Goal: Browse casually

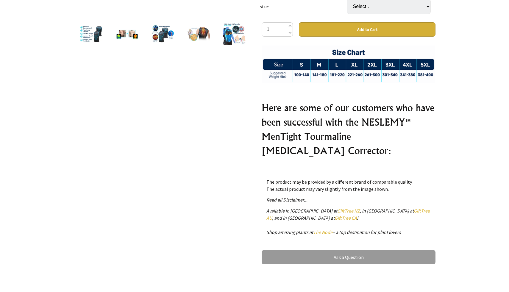
scroll to position [181, 0]
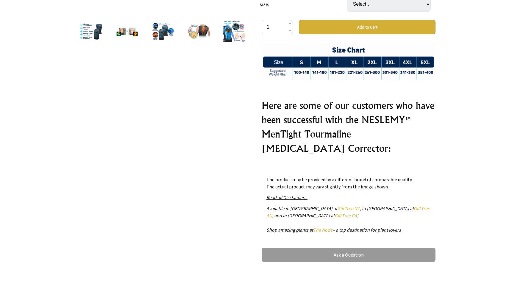
click at [239, 36] on img at bounding box center [234, 31] width 23 height 23
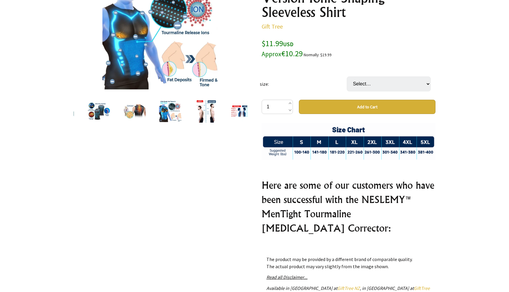
scroll to position [79, 0]
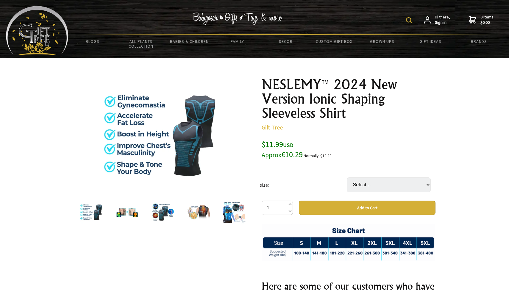
click at [236, 218] on img at bounding box center [234, 212] width 23 height 23
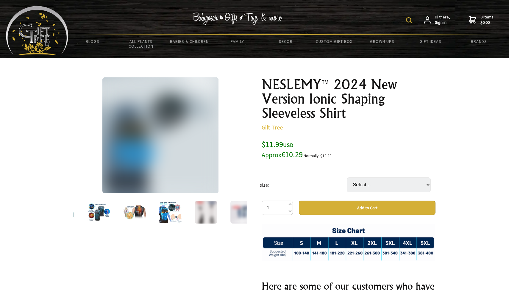
click at [235, 217] on img at bounding box center [241, 212] width 23 height 23
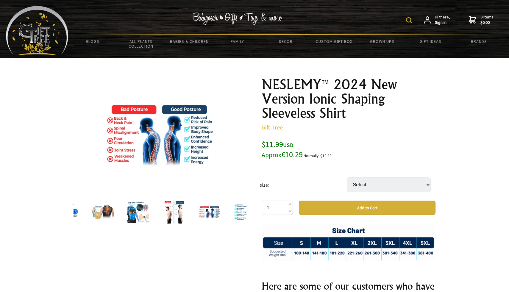
click at [104, 217] on img at bounding box center [102, 212] width 23 height 23
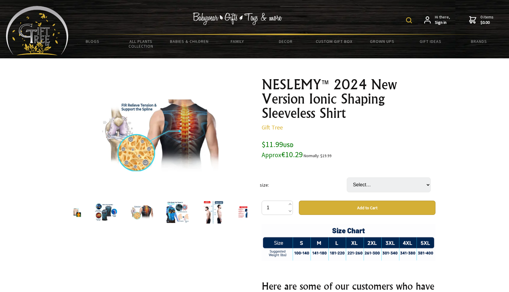
click at [101, 215] on div at bounding box center [106, 212] width 36 height 25
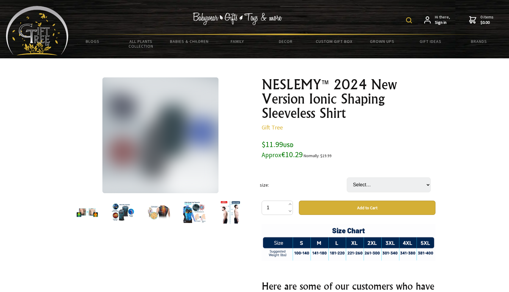
click at [93, 213] on img at bounding box center [87, 212] width 23 height 23
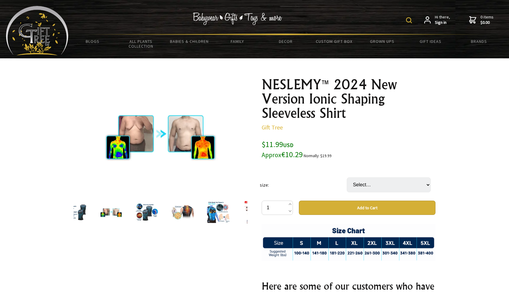
click at [93, 213] on div at bounding box center [75, 212] width 36 height 25
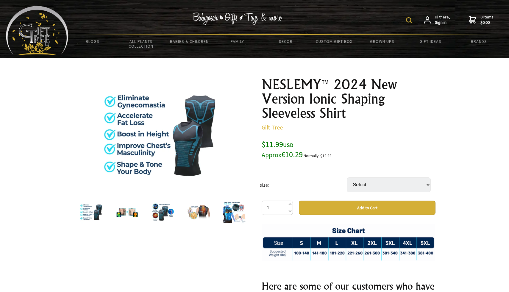
click at [93, 213] on img at bounding box center [91, 212] width 23 height 23
click at [110, 223] on div at bounding box center [127, 212] width 36 height 25
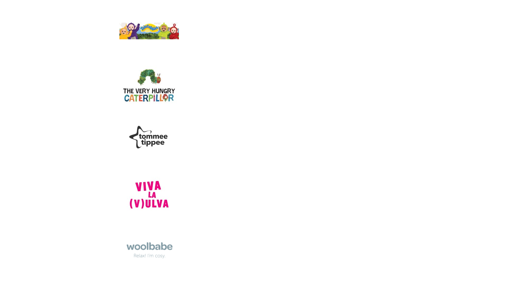
scroll to position [3991, 0]
